Goal: Check status: Check status

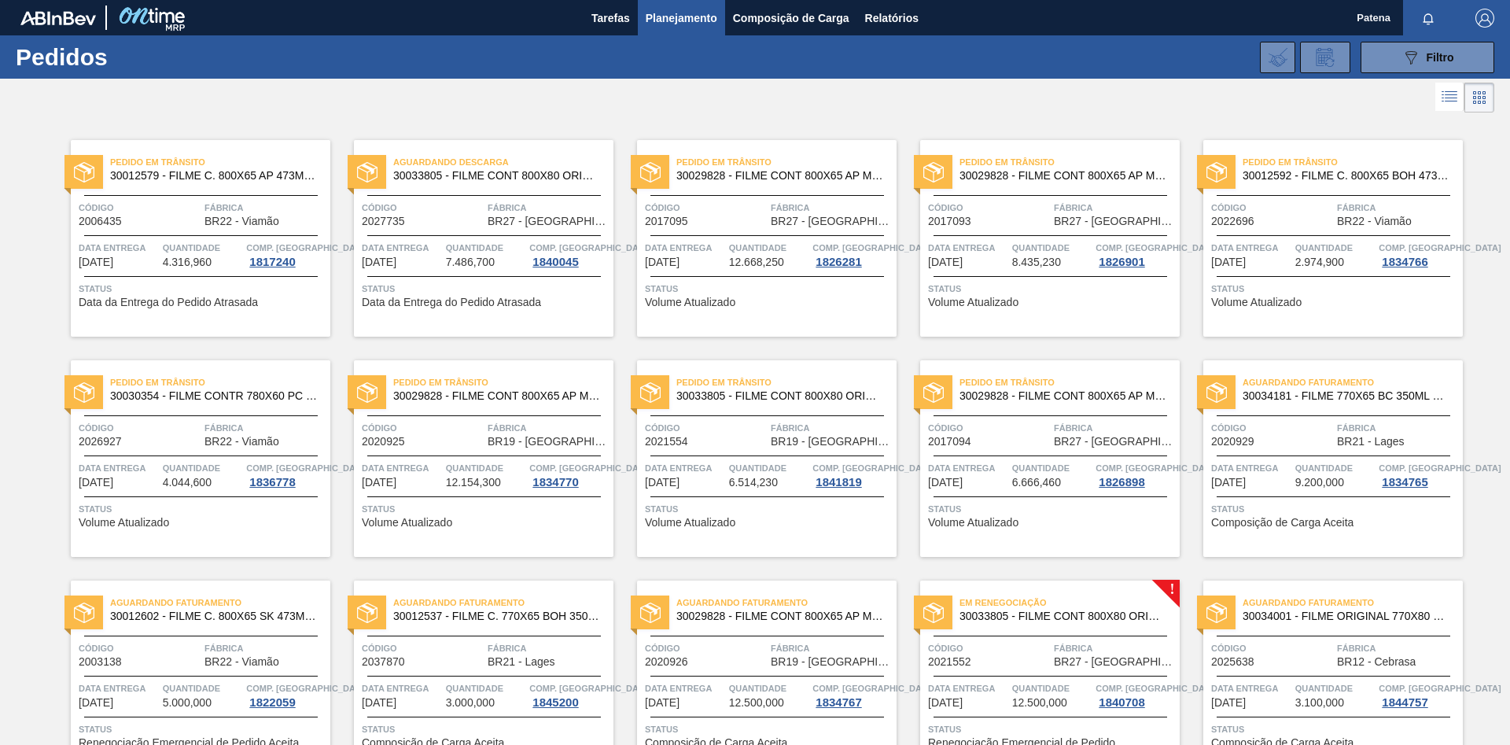
click at [1415, 55] on icon "089F7B8B-B2A5-4AFE-B5C0-19BA573D28AC" at bounding box center [1411, 57] width 19 height 19
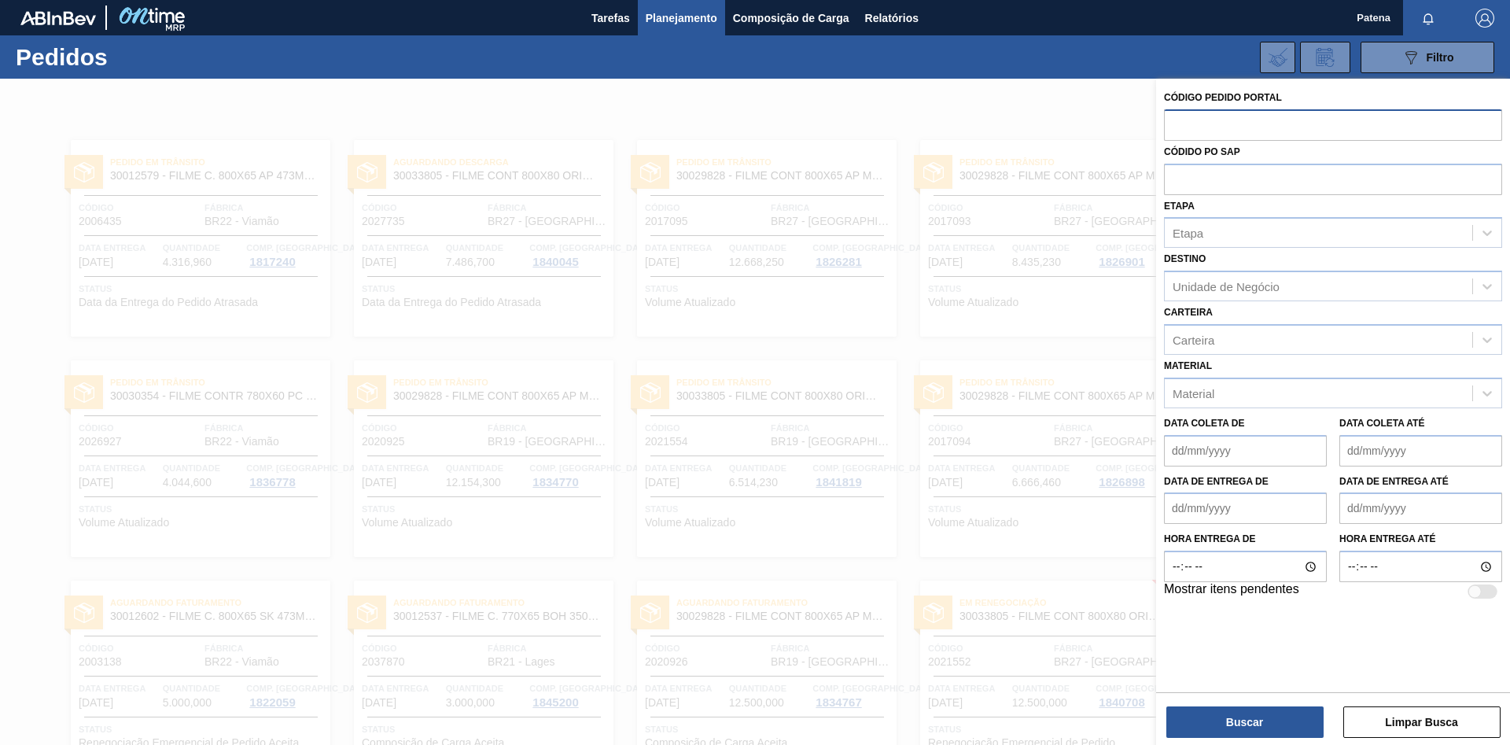
click at [1234, 128] on input "text" at bounding box center [1333, 124] width 338 height 30
type input "2006435"
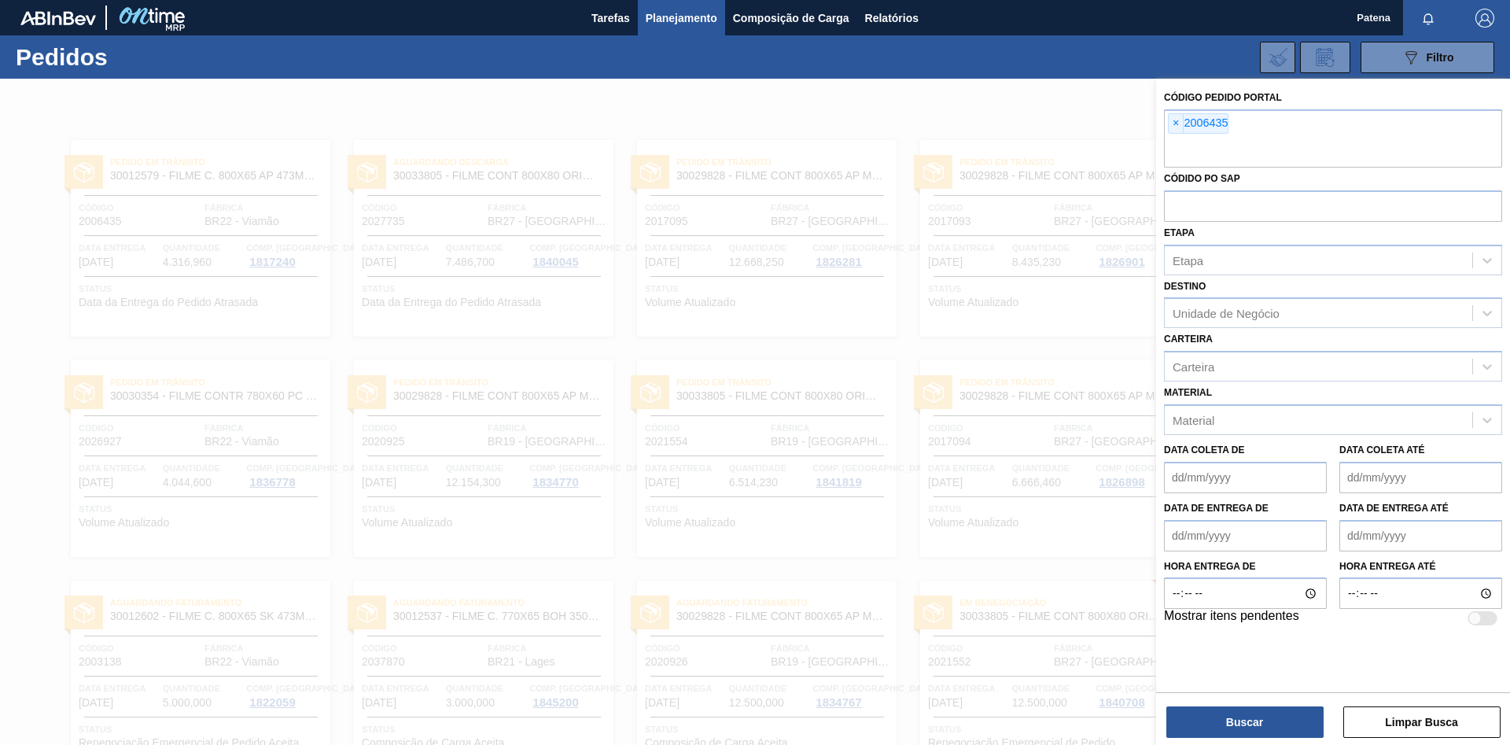
click at [1265, 704] on div "Buscar Limpar Busca" at bounding box center [1333, 714] width 354 height 44
click at [1258, 711] on button "Buscar" at bounding box center [1244, 721] width 157 height 31
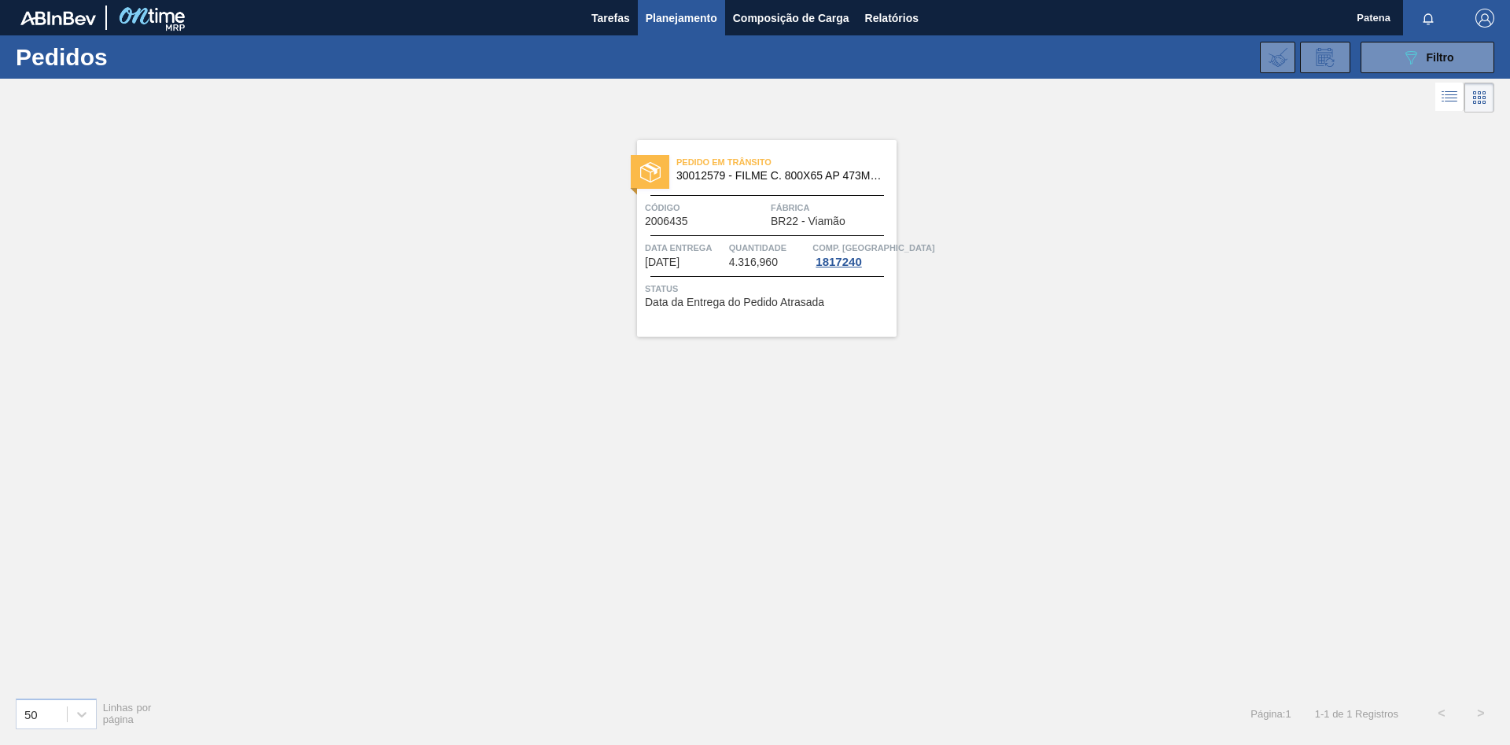
click at [1131, 430] on div "Pedido [PERSON_NAME] 30012579 - FILME C. 800X65 AP 473ML C12 429 Código 2006435…" at bounding box center [755, 400] width 1510 height 568
click at [1119, 344] on div "Pedido [PERSON_NAME] 30012579 - FILME C. 800X65 AP 473ML C12 429 Código 2006435…" at bounding box center [755, 400] width 1510 height 568
click at [664, 219] on span "2006435" at bounding box center [666, 222] width 43 height 12
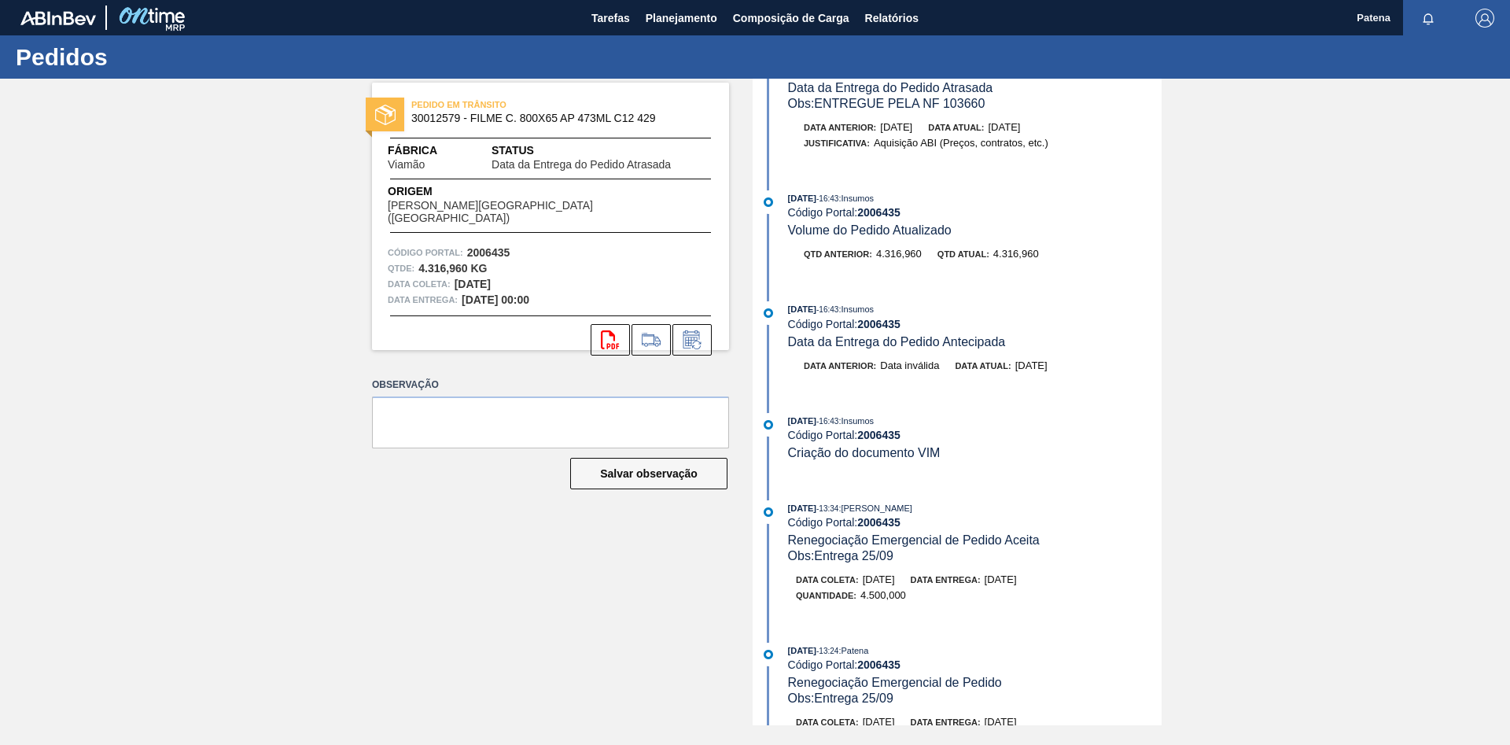
scroll to position [80, 0]
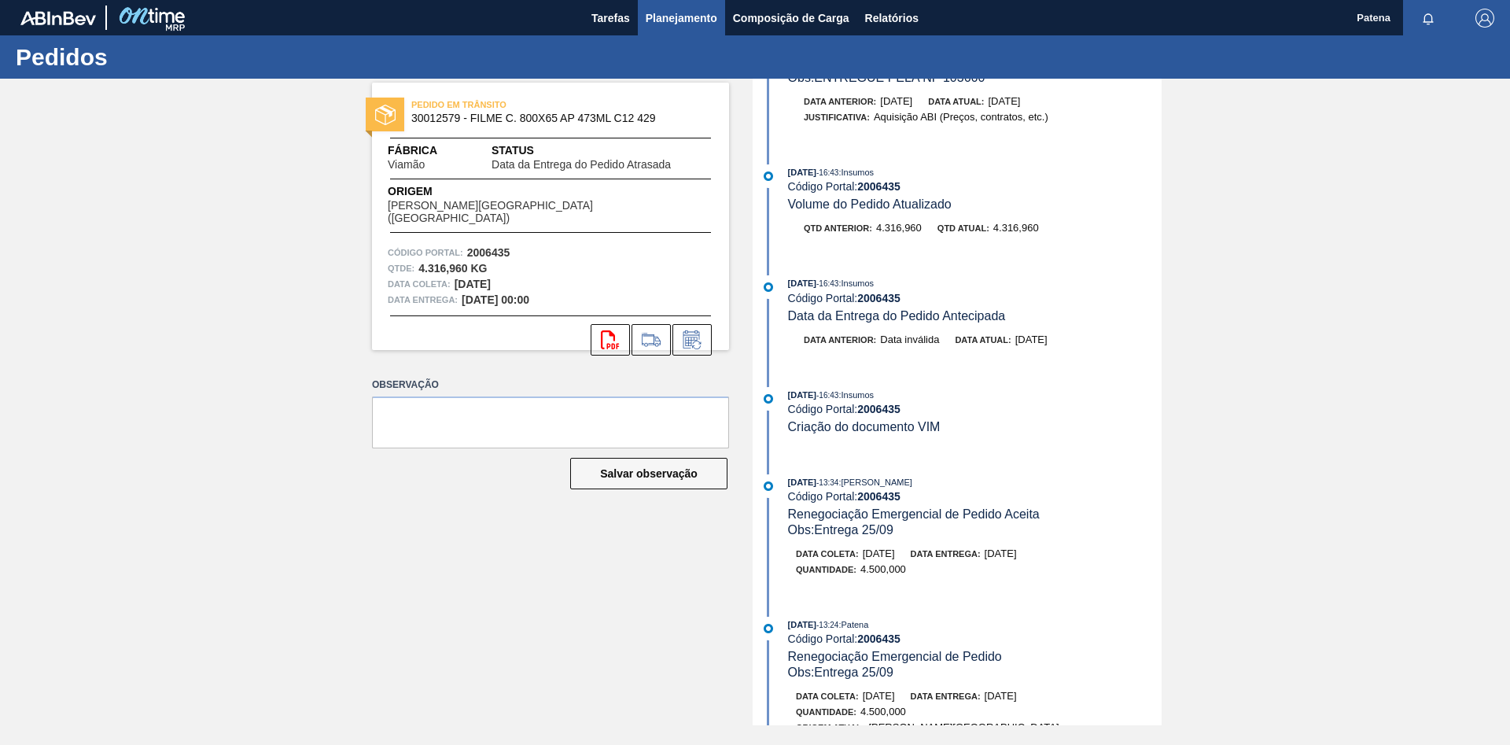
click at [690, 24] on span "Planejamento" at bounding box center [682, 18] width 72 height 19
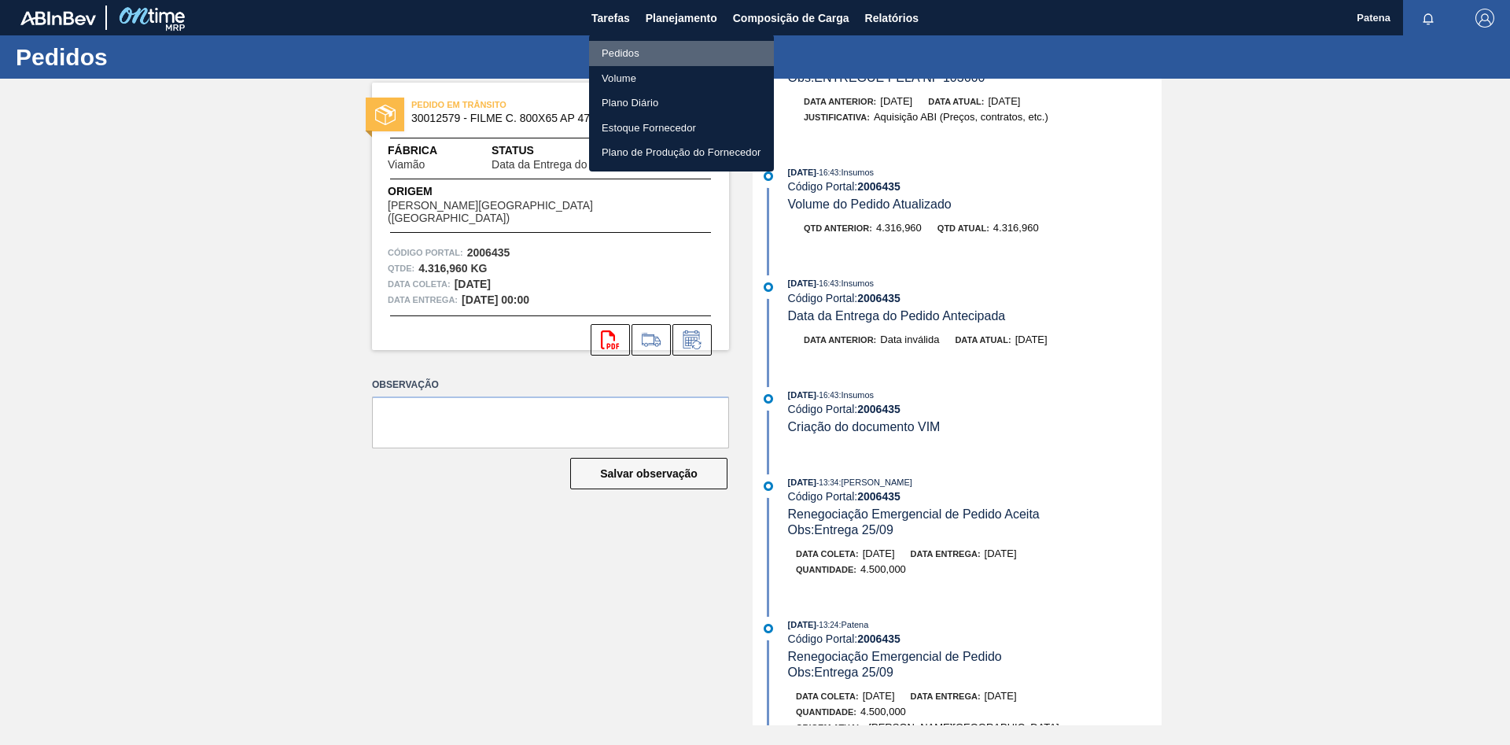
click at [658, 50] on li "Pedidos" at bounding box center [681, 53] width 185 height 25
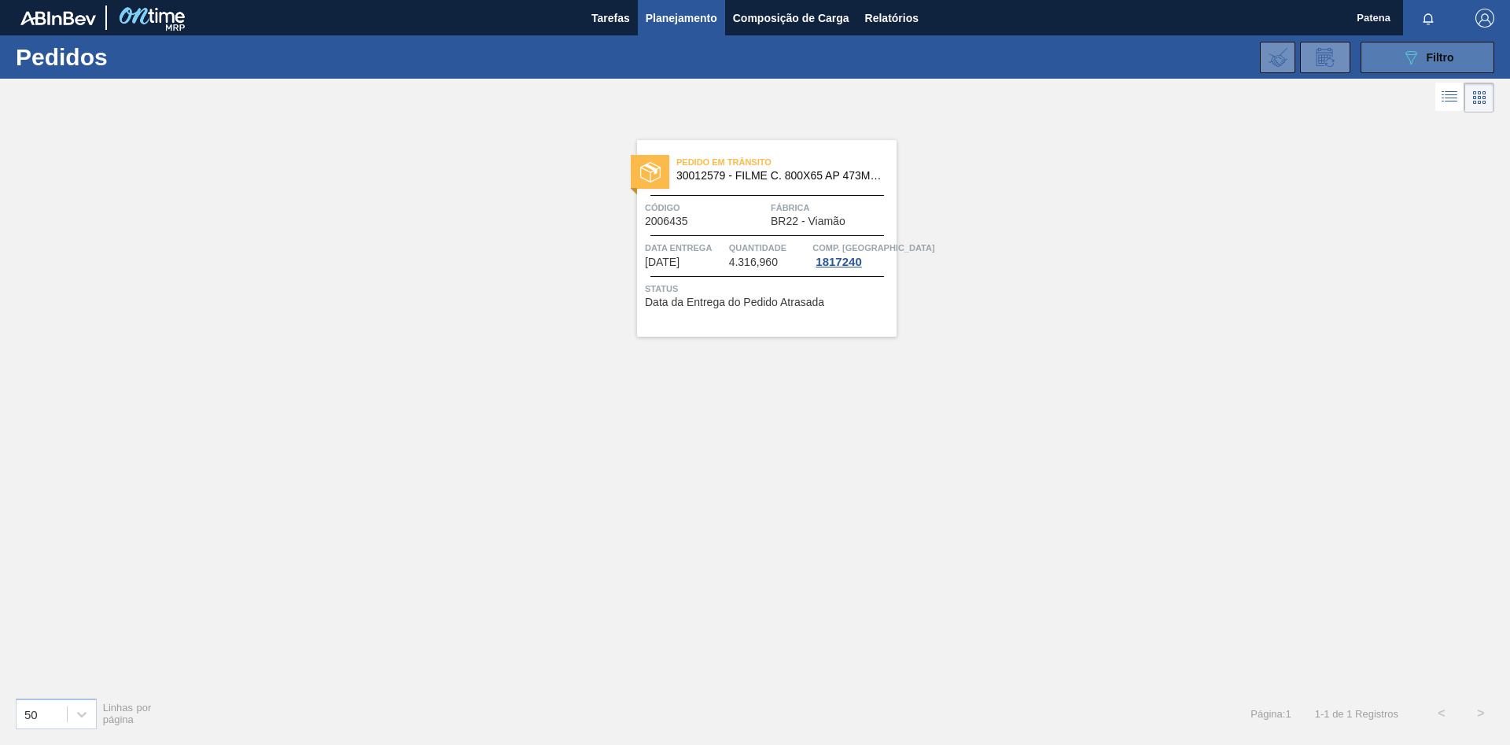
click at [1403, 47] on button "089F7B8B-B2A5-4AFE-B5C0-19BA573D28AC Filtro" at bounding box center [1428, 57] width 134 height 31
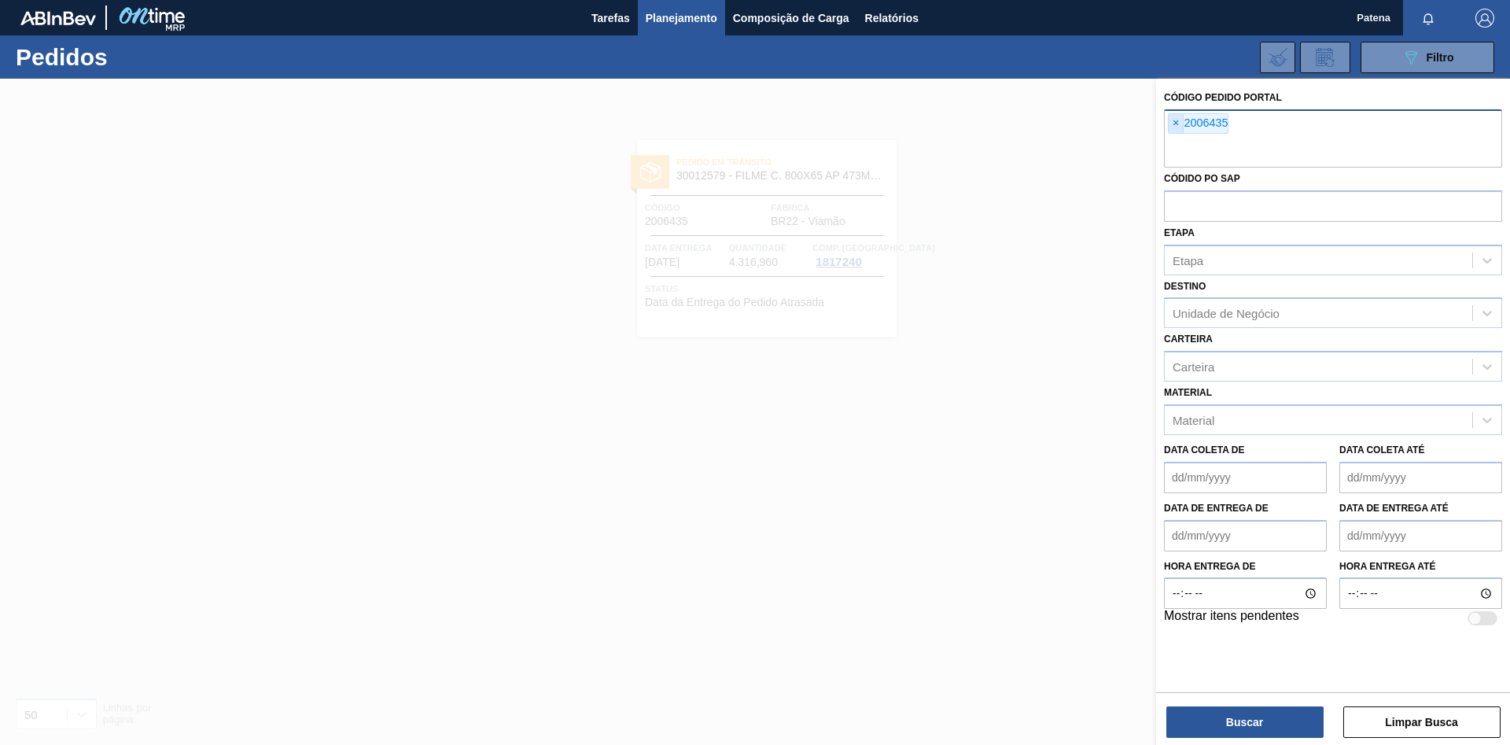
click at [1174, 127] on span "×" at bounding box center [1176, 123] width 15 height 19
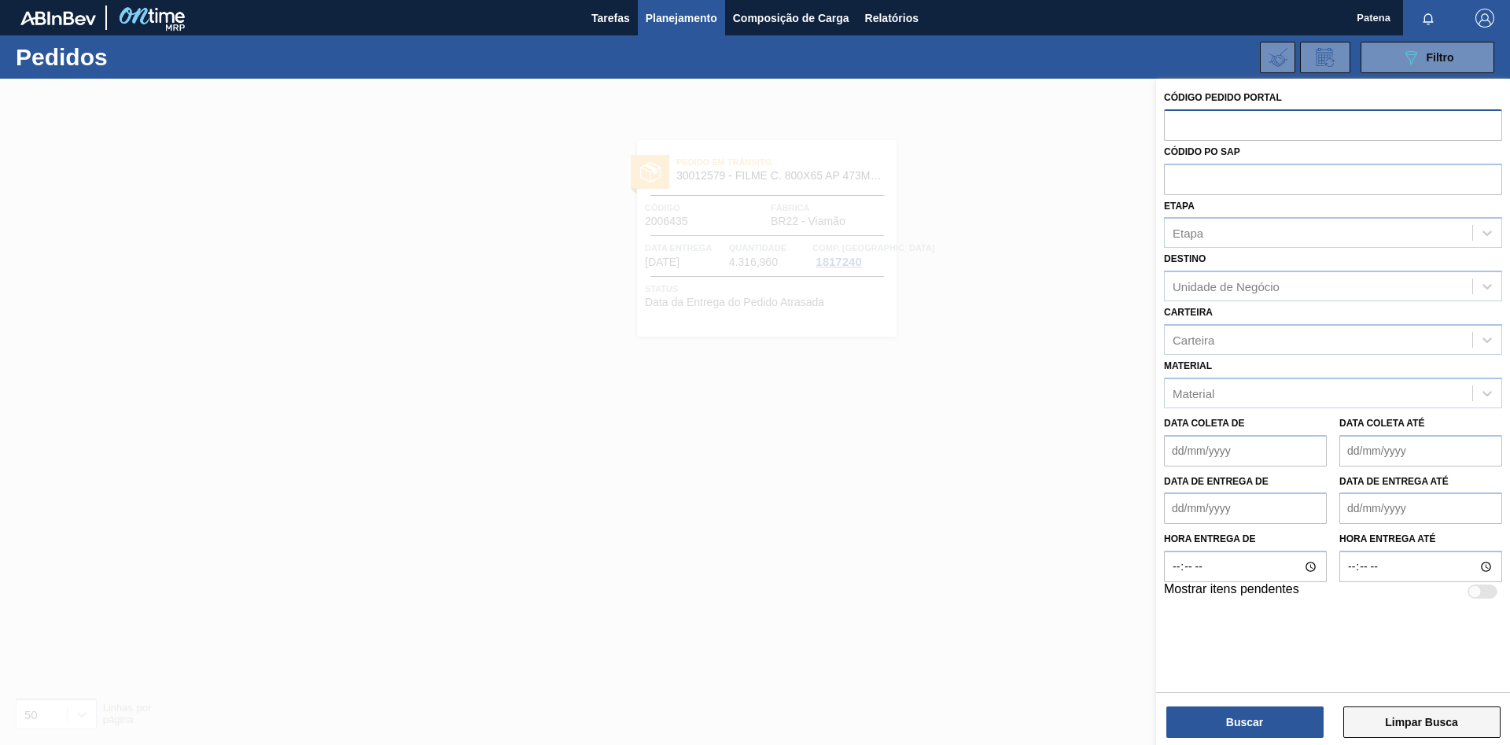
click at [1392, 729] on button "Limpar Busca" at bounding box center [1421, 721] width 157 height 31
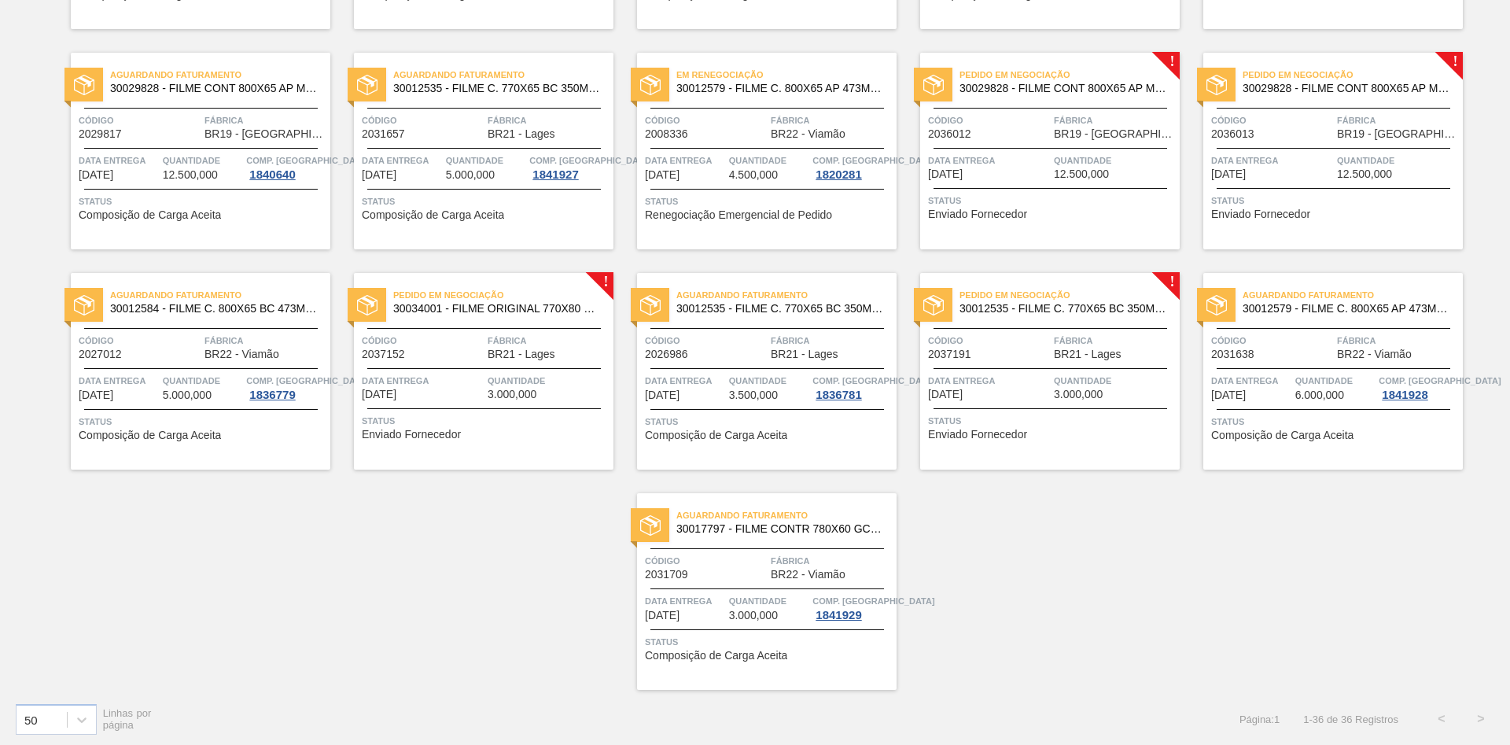
scroll to position [1192, 0]
